Goal: Transaction & Acquisition: Purchase product/service

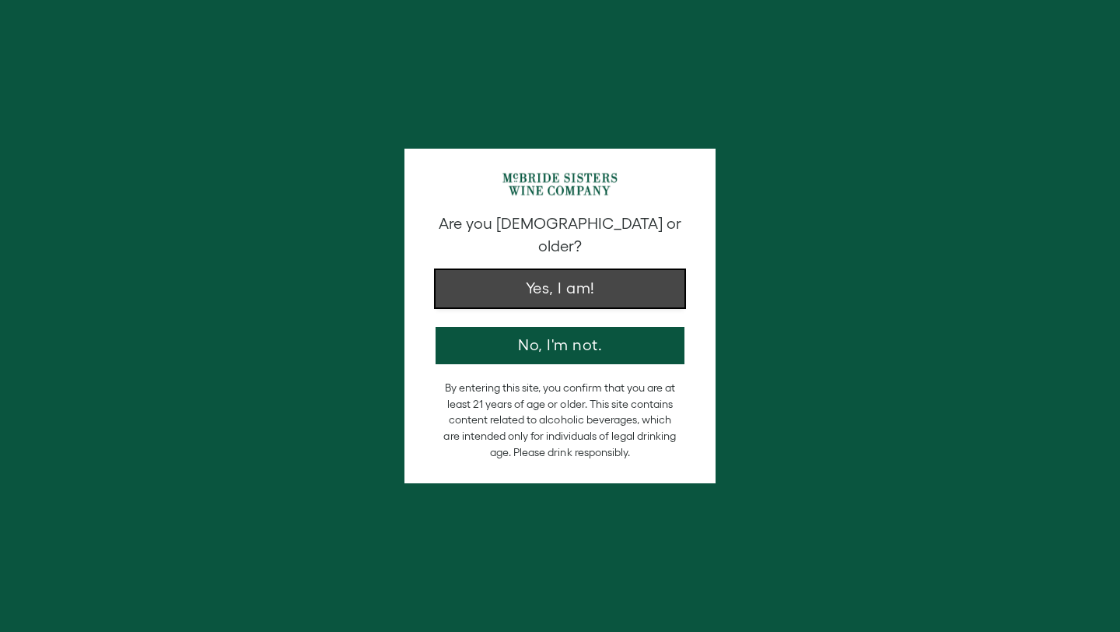
click at [545, 271] on button "Yes, I am!" at bounding box center [560, 288] width 249 height 37
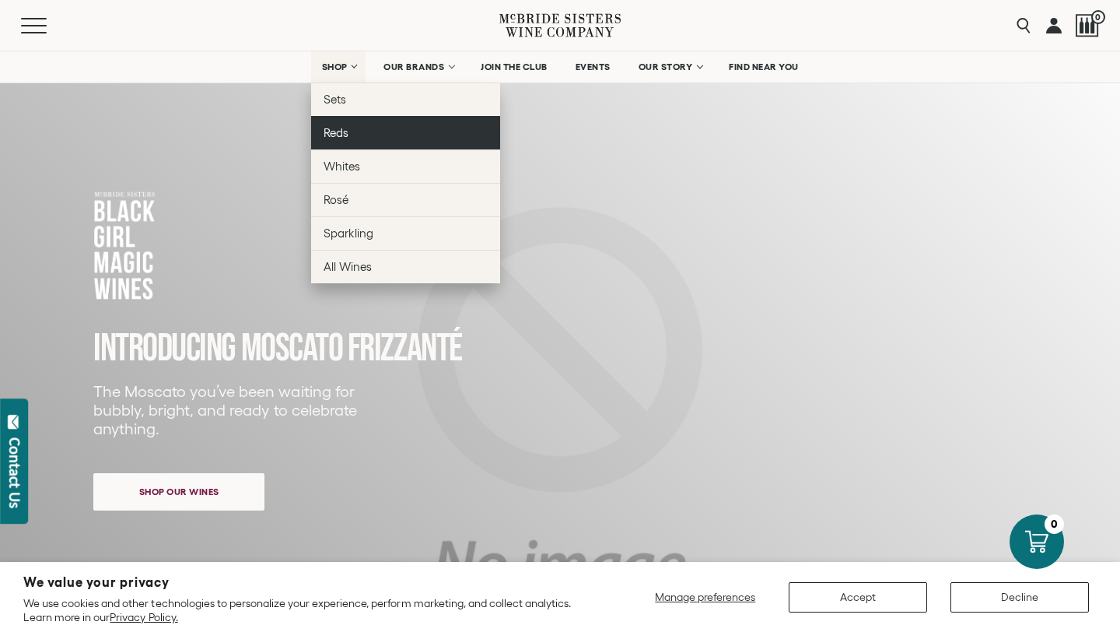
click at [348, 131] on link "Reds" at bounding box center [405, 132] width 189 height 33
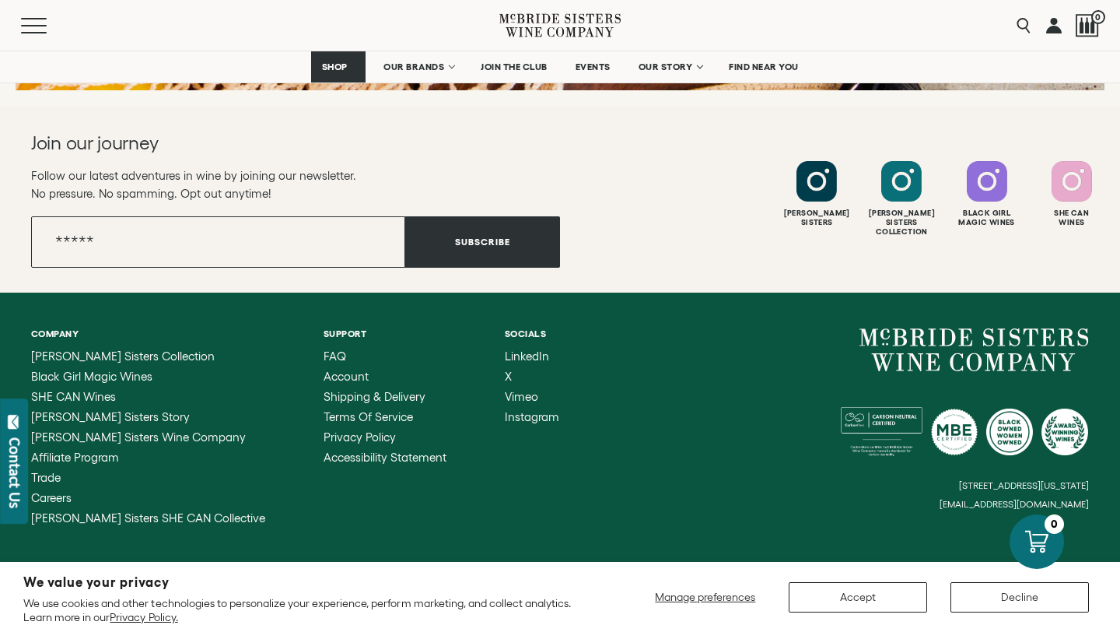
scroll to position [2477, 0]
